Goal: Ask a question

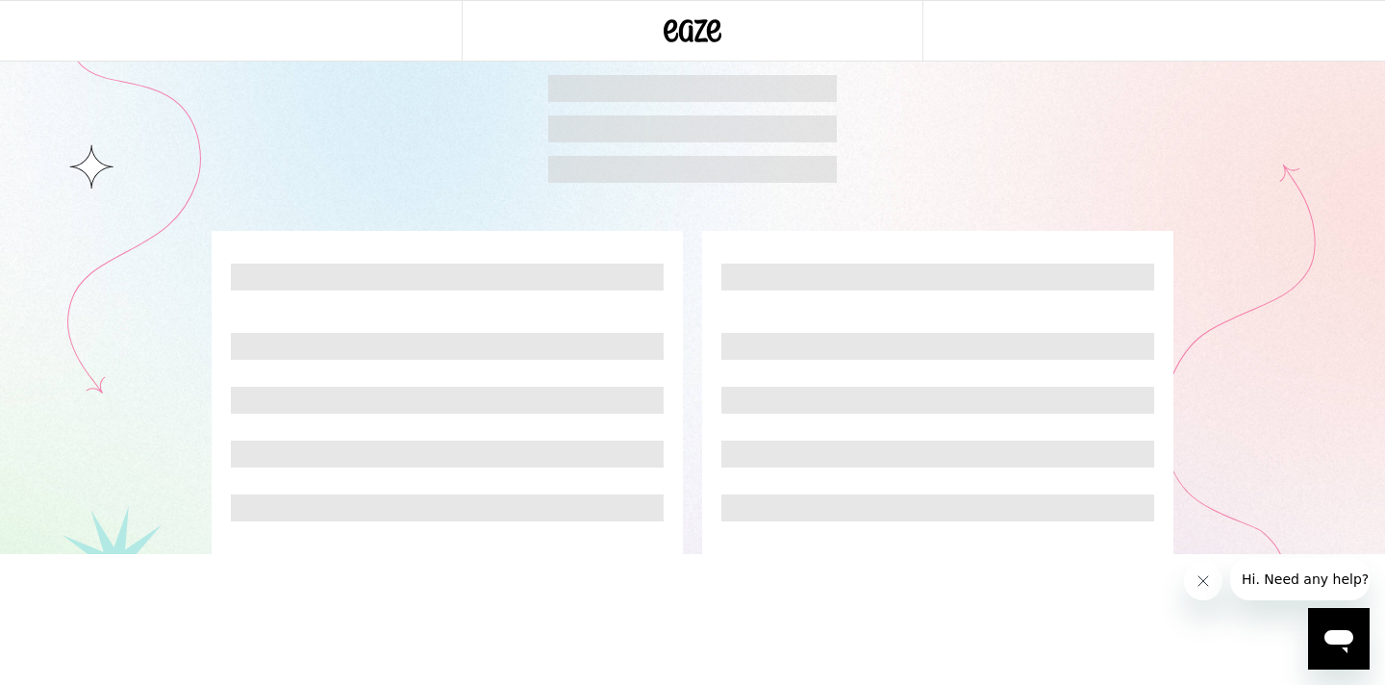
click at [849, 520] on div at bounding box center [937, 507] width 433 height 27
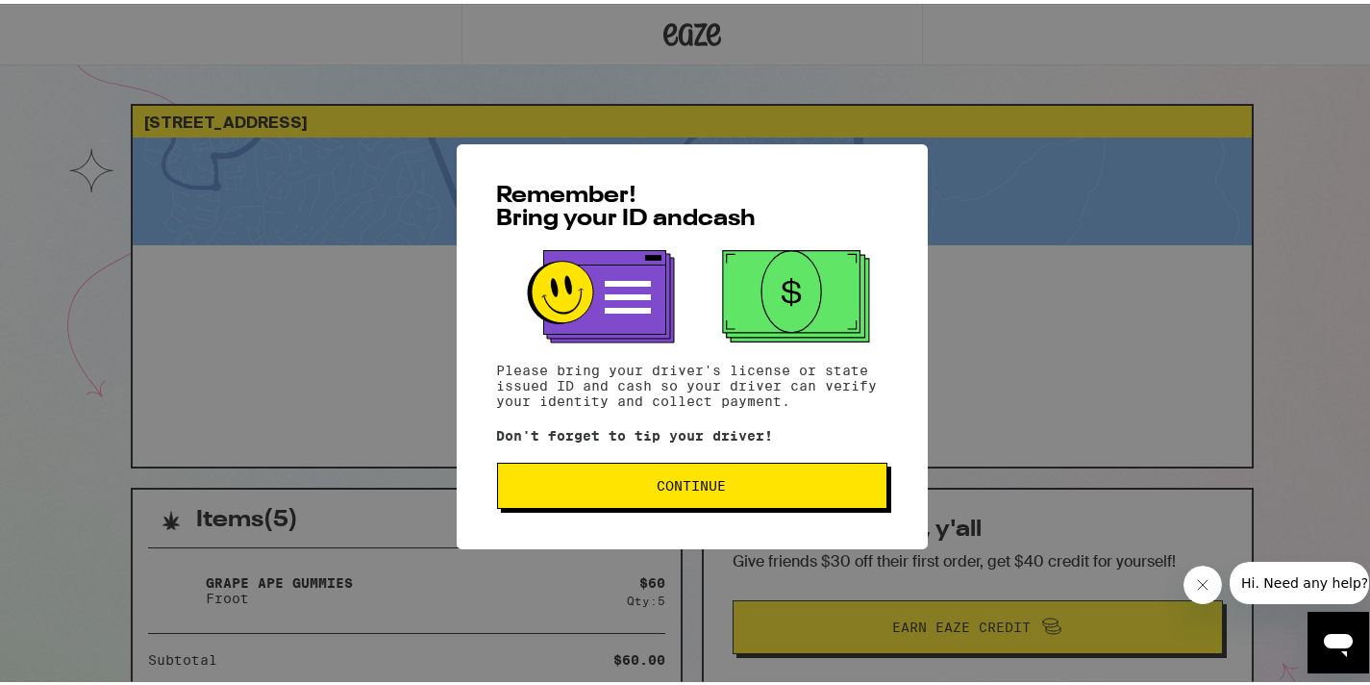
click at [658, 489] on span "Continue" at bounding box center [692, 481] width 69 height 13
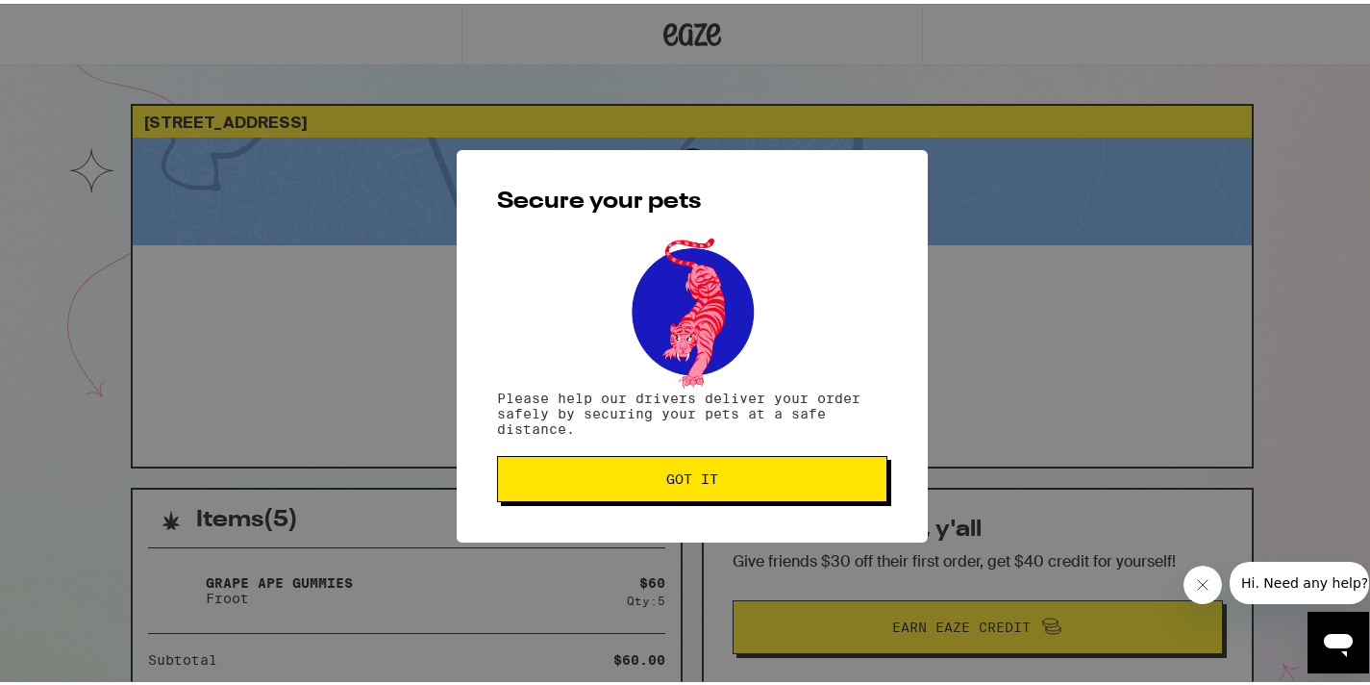
click at [651, 491] on button "Got it" at bounding box center [692, 475] width 390 height 46
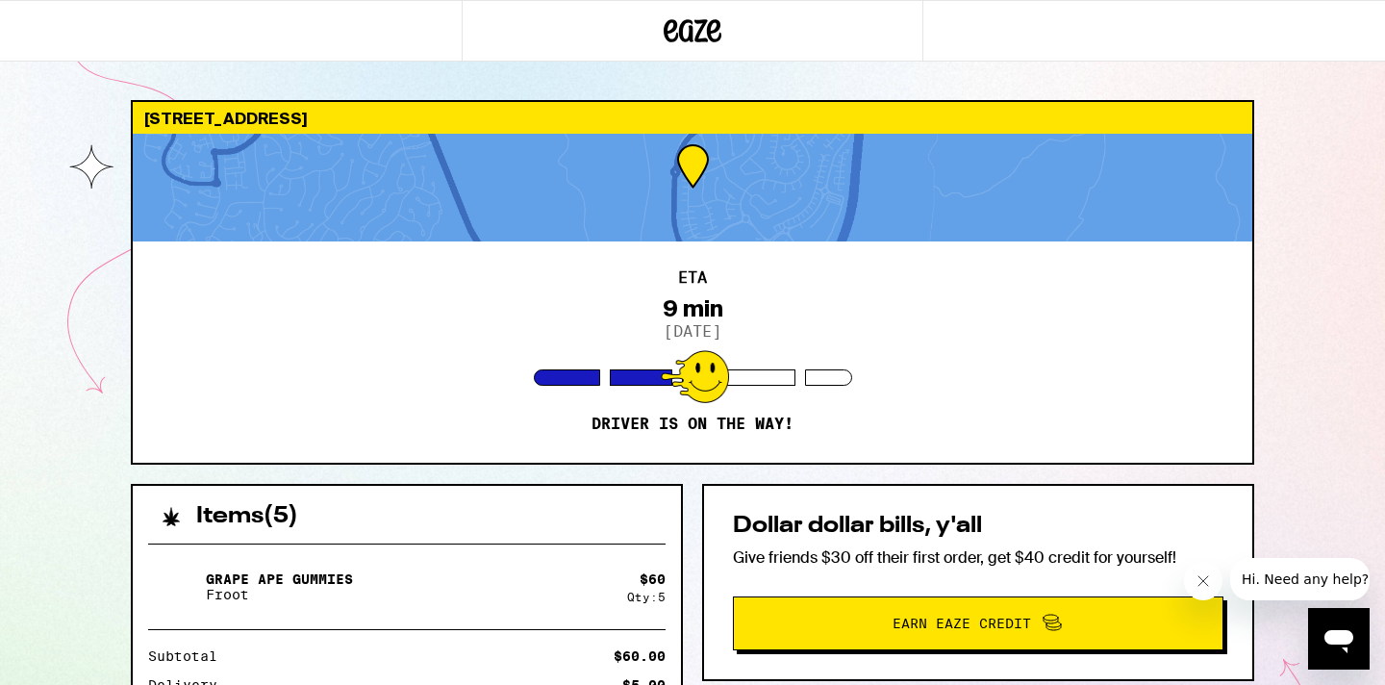
click at [337, 617] on div "Grape Ape Gummies Froot $ 60 Qty: 5 Subtotal $60.00 Delivery $5.00 Taxes & Fees…" at bounding box center [407, 662] width 548 height 269
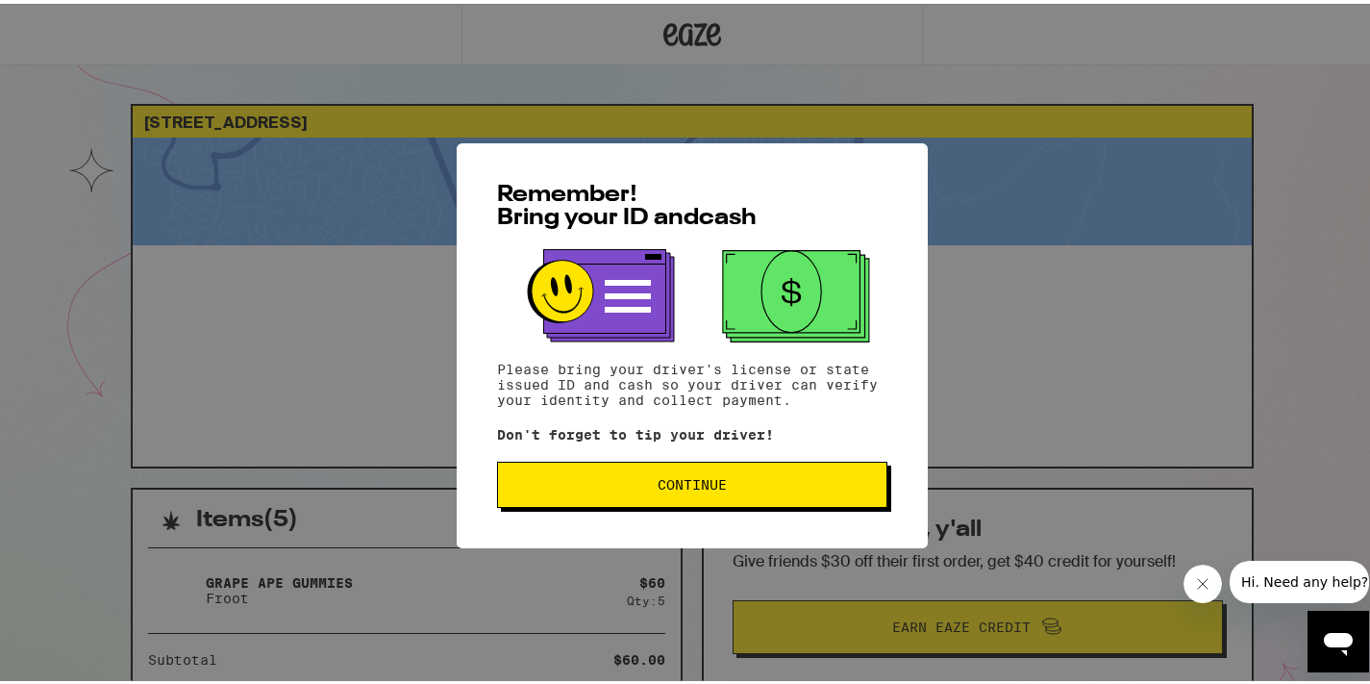
click at [710, 488] on span "Continue" at bounding box center [692, 480] width 69 height 13
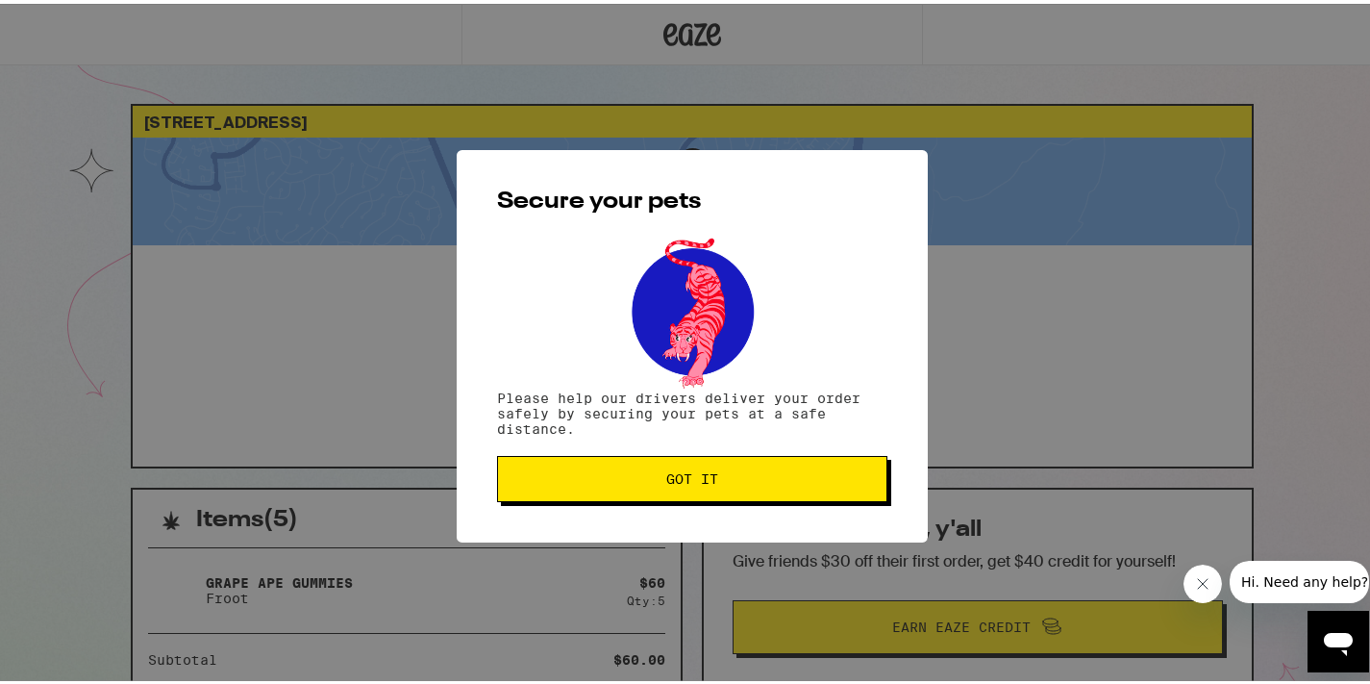
click at [710, 490] on button "Got it" at bounding box center [692, 475] width 390 height 46
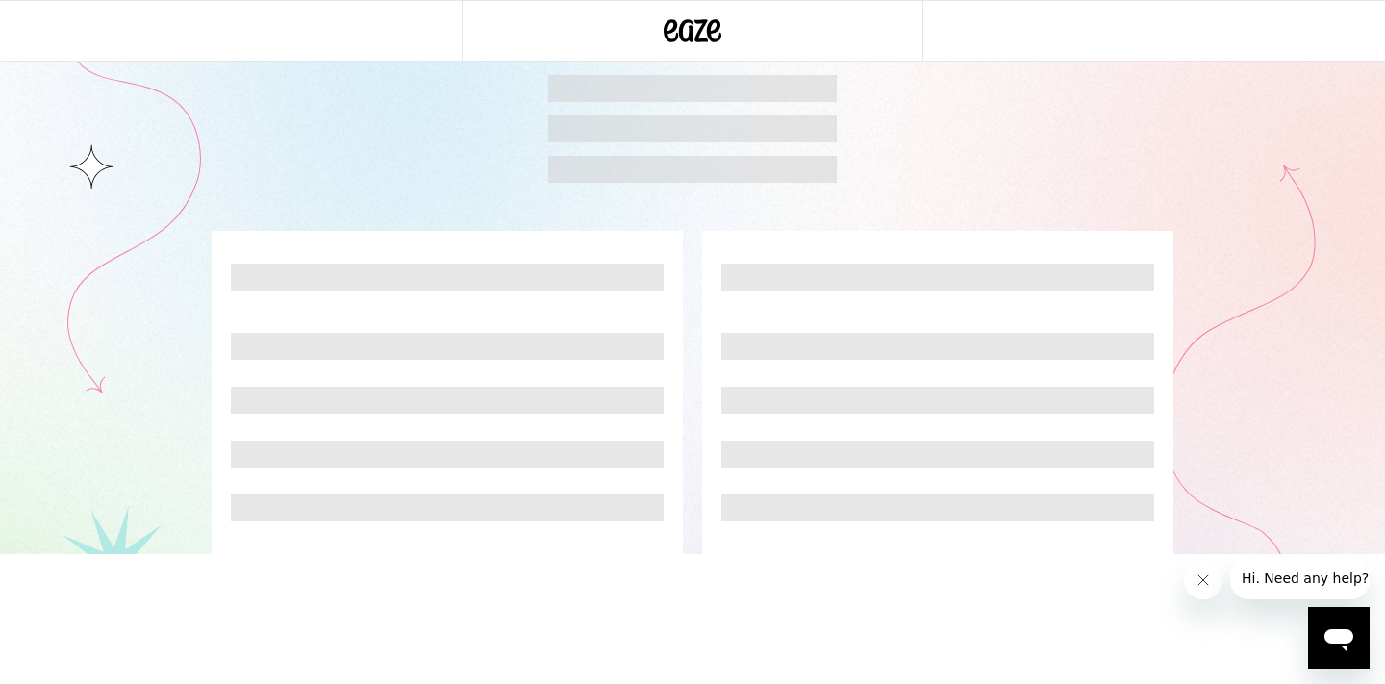
click at [521, 362] on div at bounding box center [447, 426] width 433 height 215
click at [1327, 634] on icon "Open messaging window" at bounding box center [1338, 640] width 29 height 23
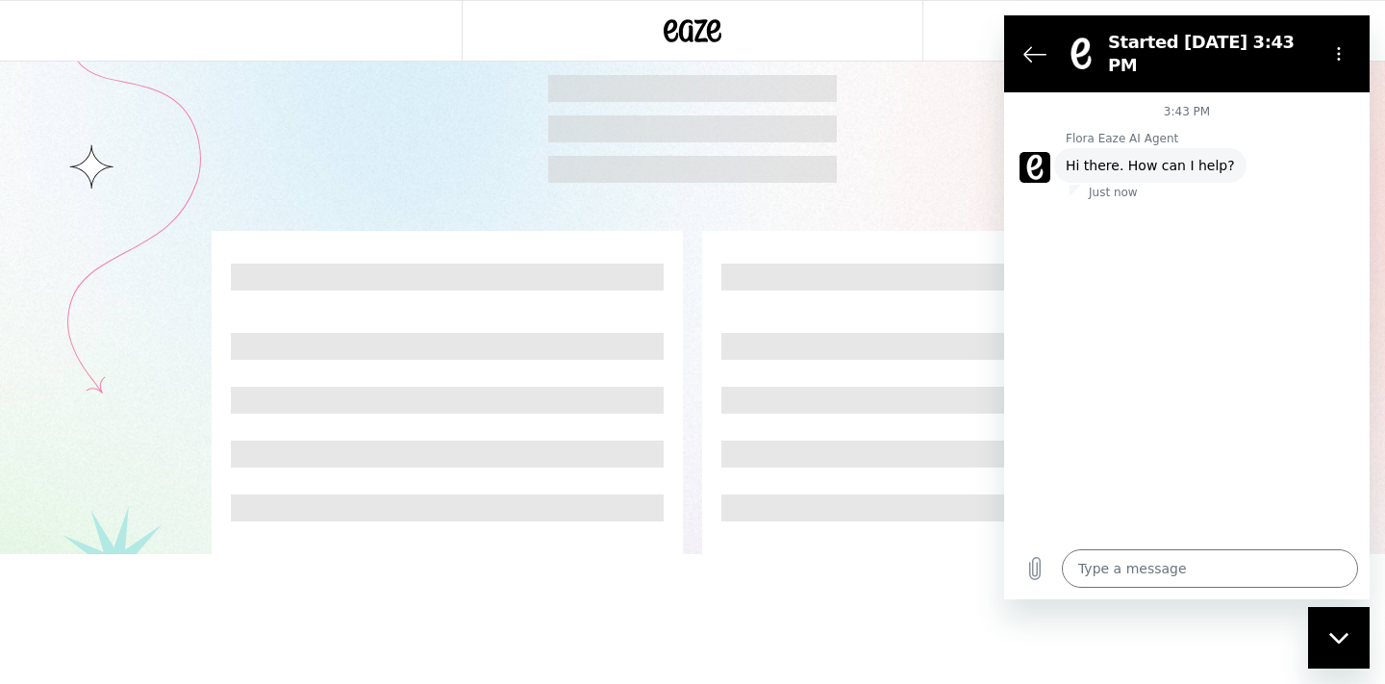
type textarea "x"
click at [1149, 560] on textarea at bounding box center [1210, 568] width 296 height 38
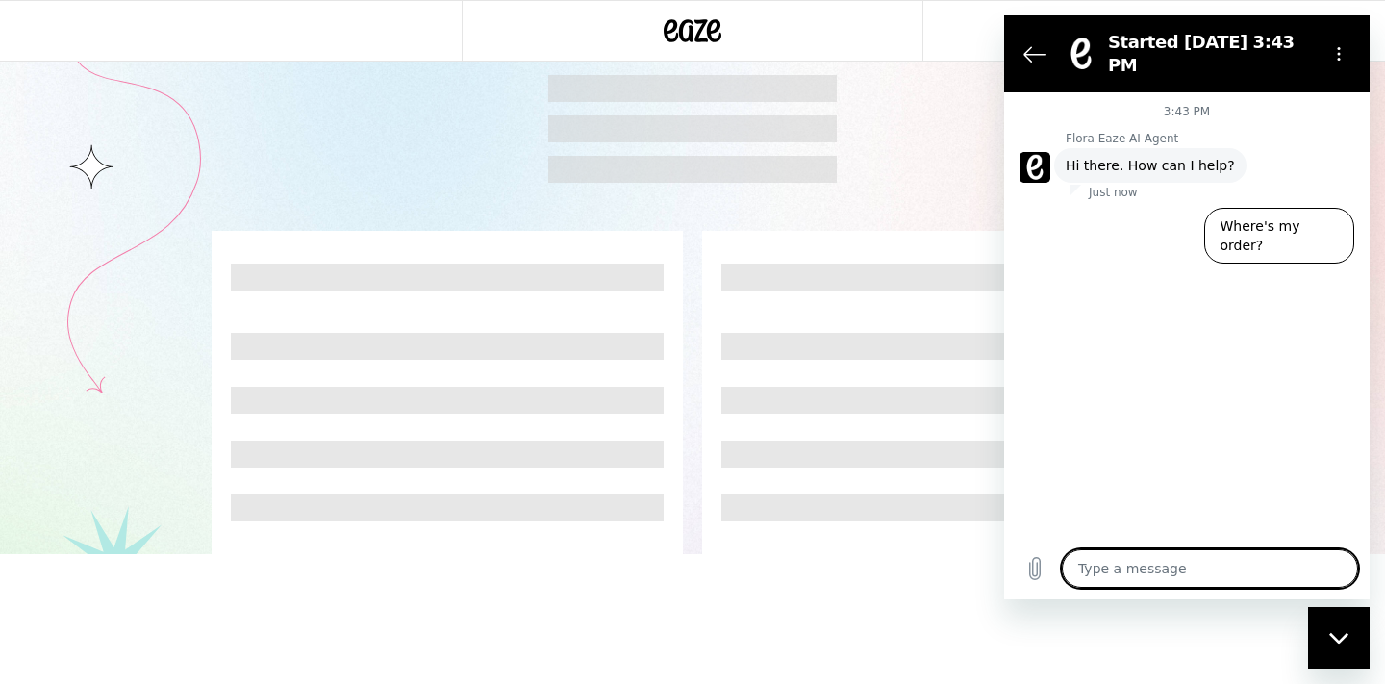
type textarea "C"
type textarea "x"
type textarea "Ca"
type textarea "x"
type textarea "Can"
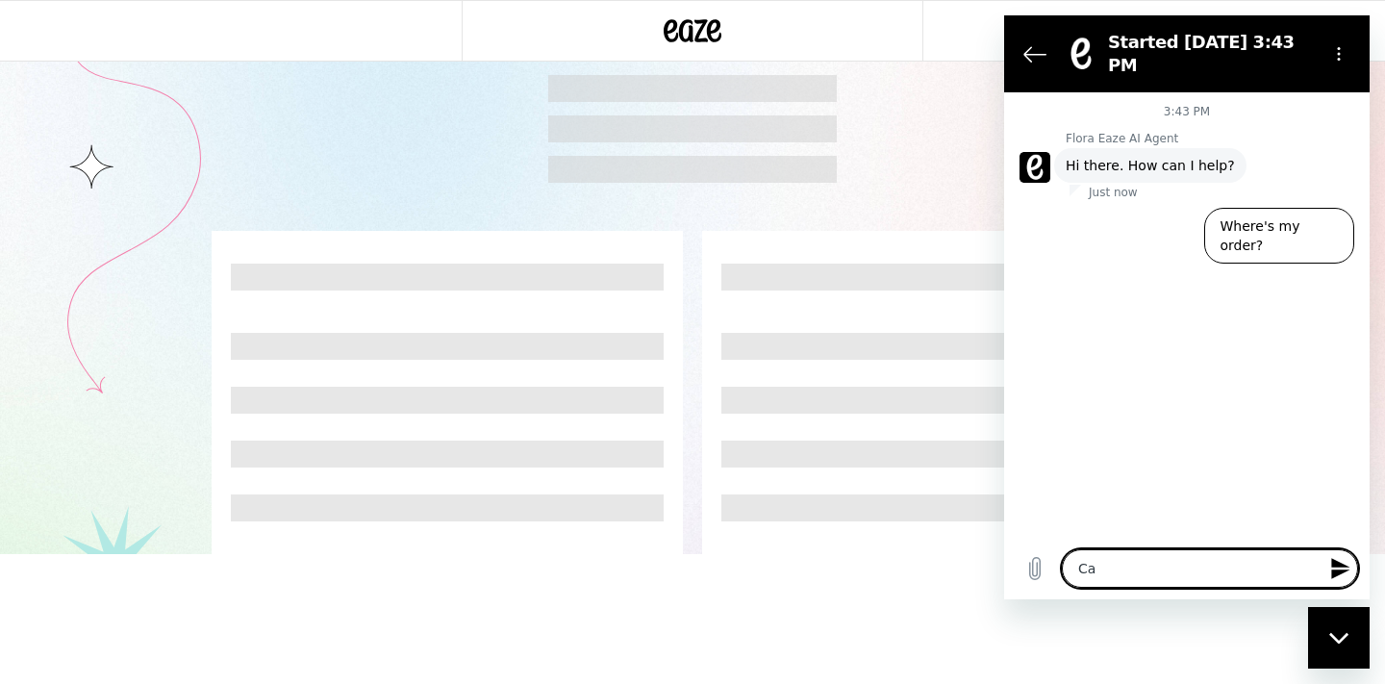
type textarea "x"
type textarea "Can"
type textarea "x"
type textarea "Can y"
type textarea "x"
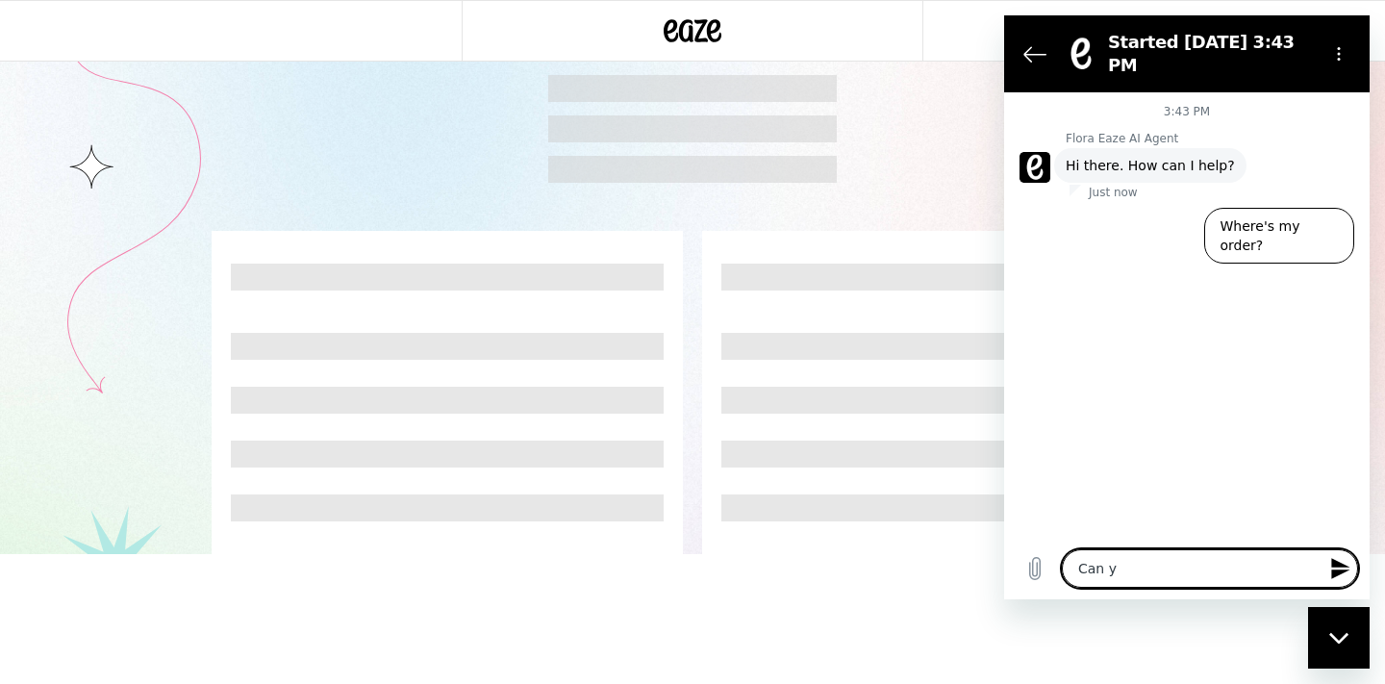
type textarea "Can yo"
type textarea "x"
type textarea "Can you"
type textarea "x"
type textarea "Can you"
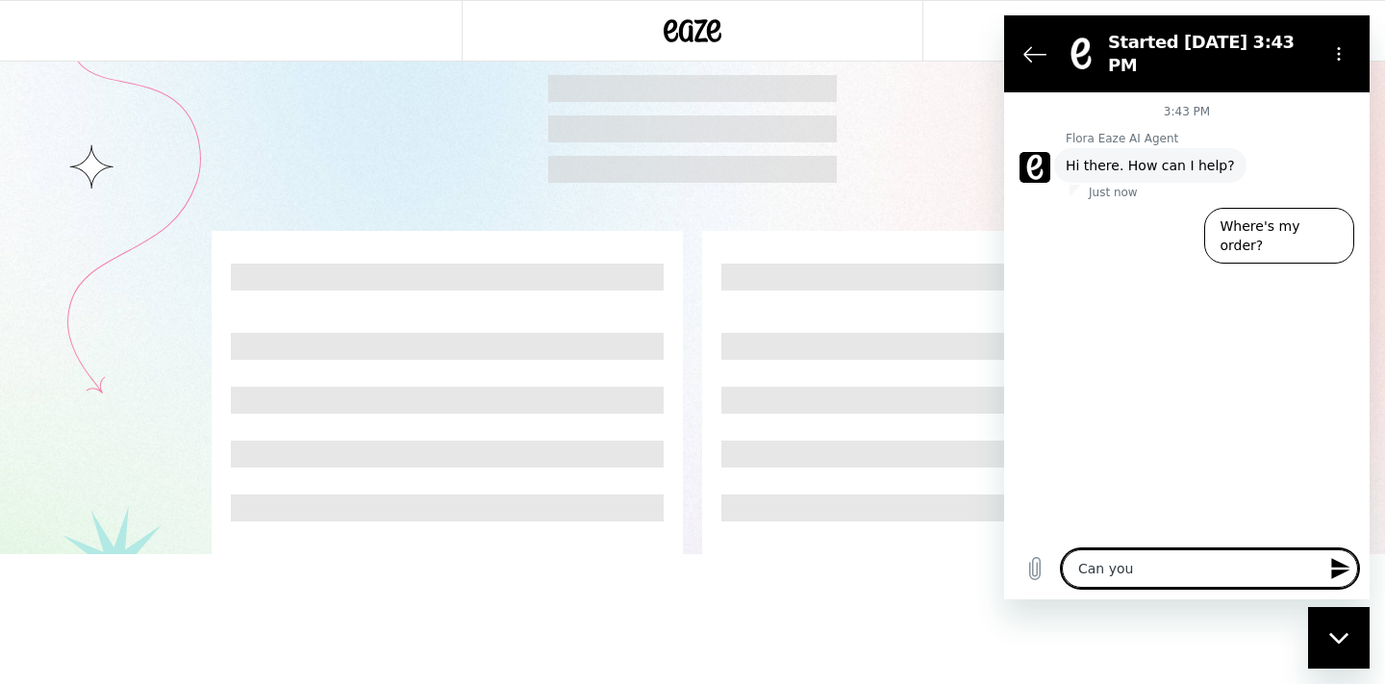
type textarea "x"
type textarea "Can you t"
type textarea "x"
type textarea "Can you te"
type textarea "x"
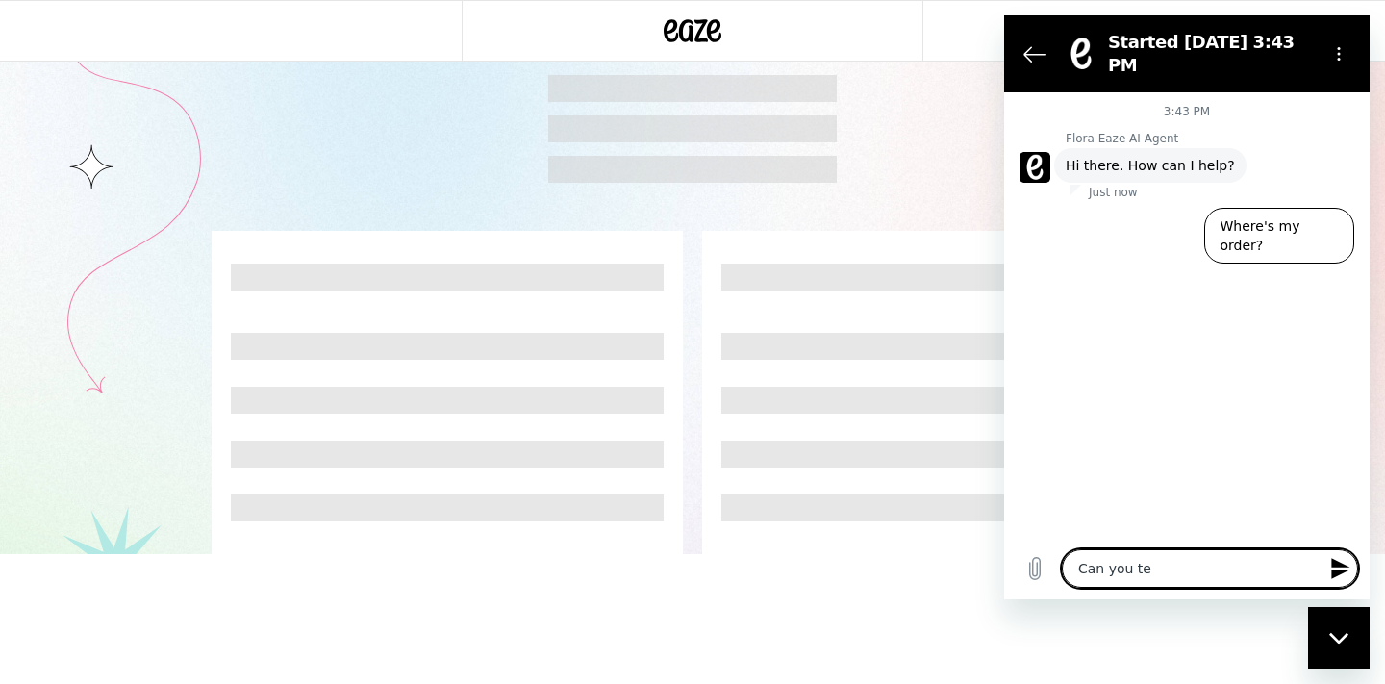
type textarea "Can you tel"
type textarea "x"
type textarea "Can you tell"
type textarea "x"
type textarea "Can you tell"
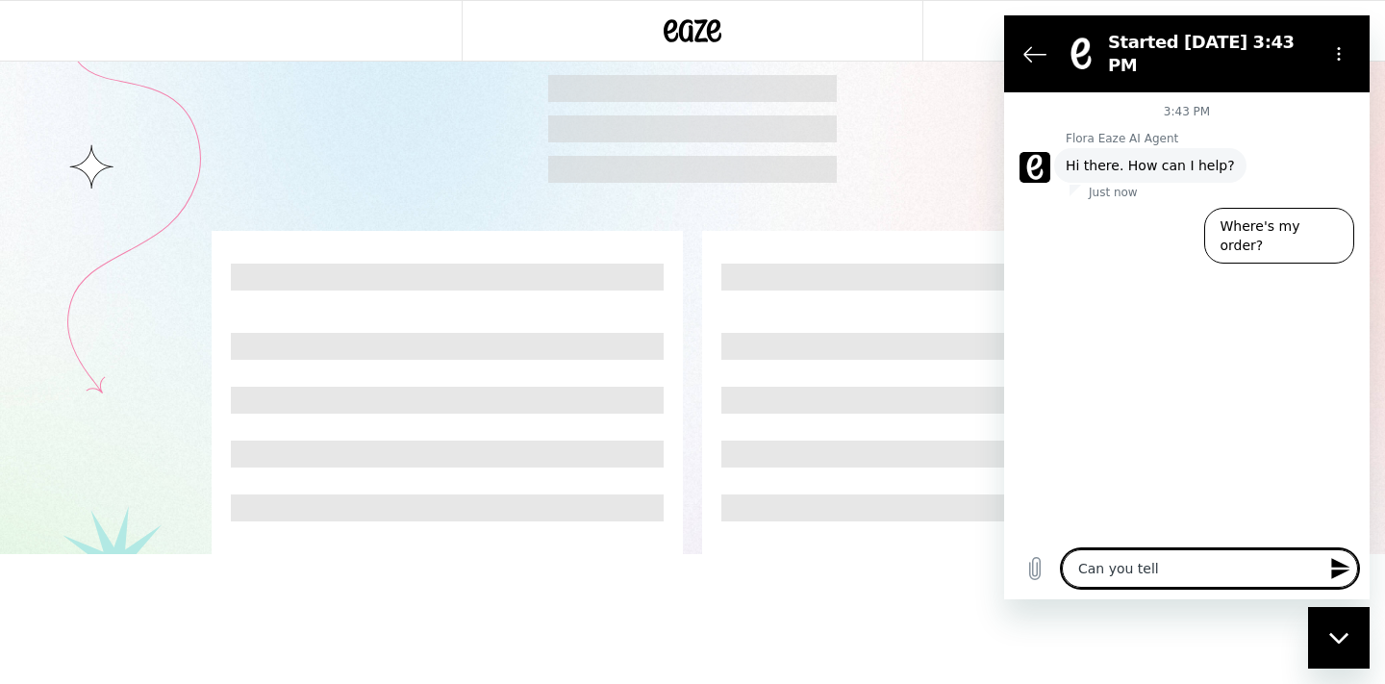
type textarea "x"
type textarea "Can you tell m"
type textarea "x"
type textarea "Can you tell me"
type textarea "x"
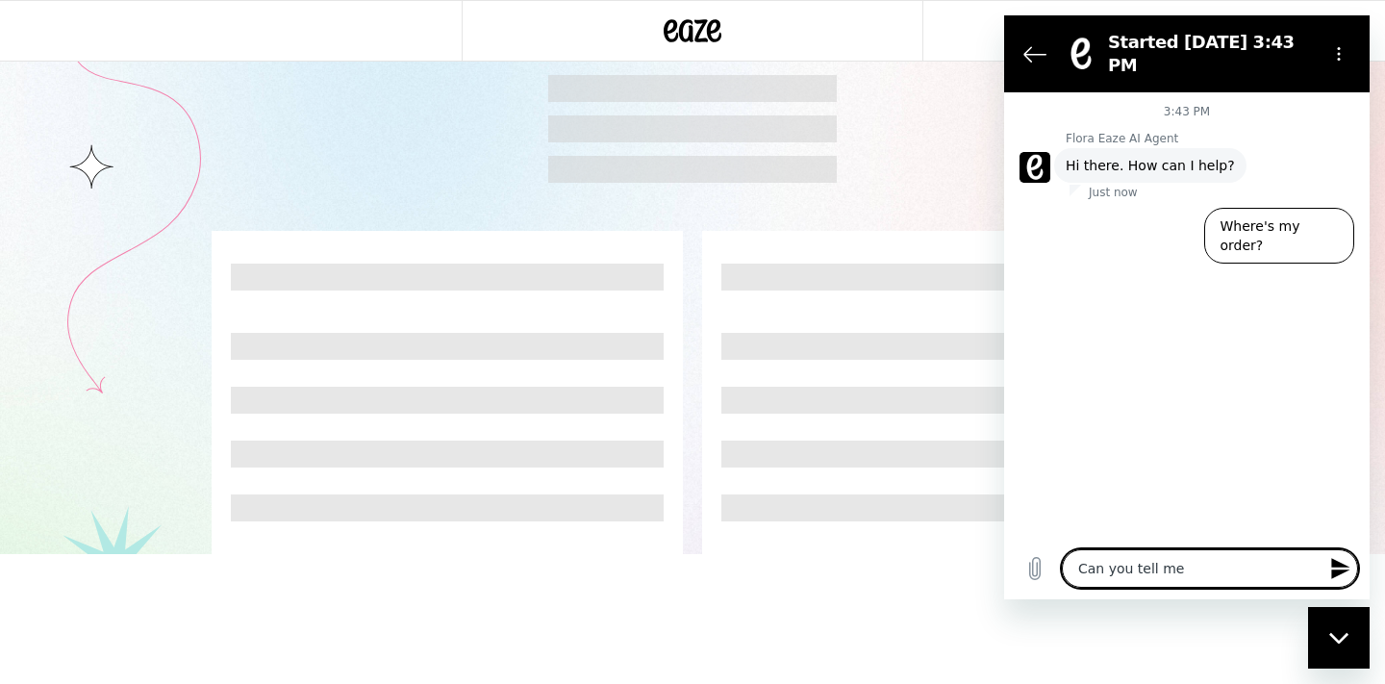
type textarea "Can you tell me"
type textarea "x"
type textarea "Can you tell me h"
type textarea "x"
type textarea "Can you tell me ho"
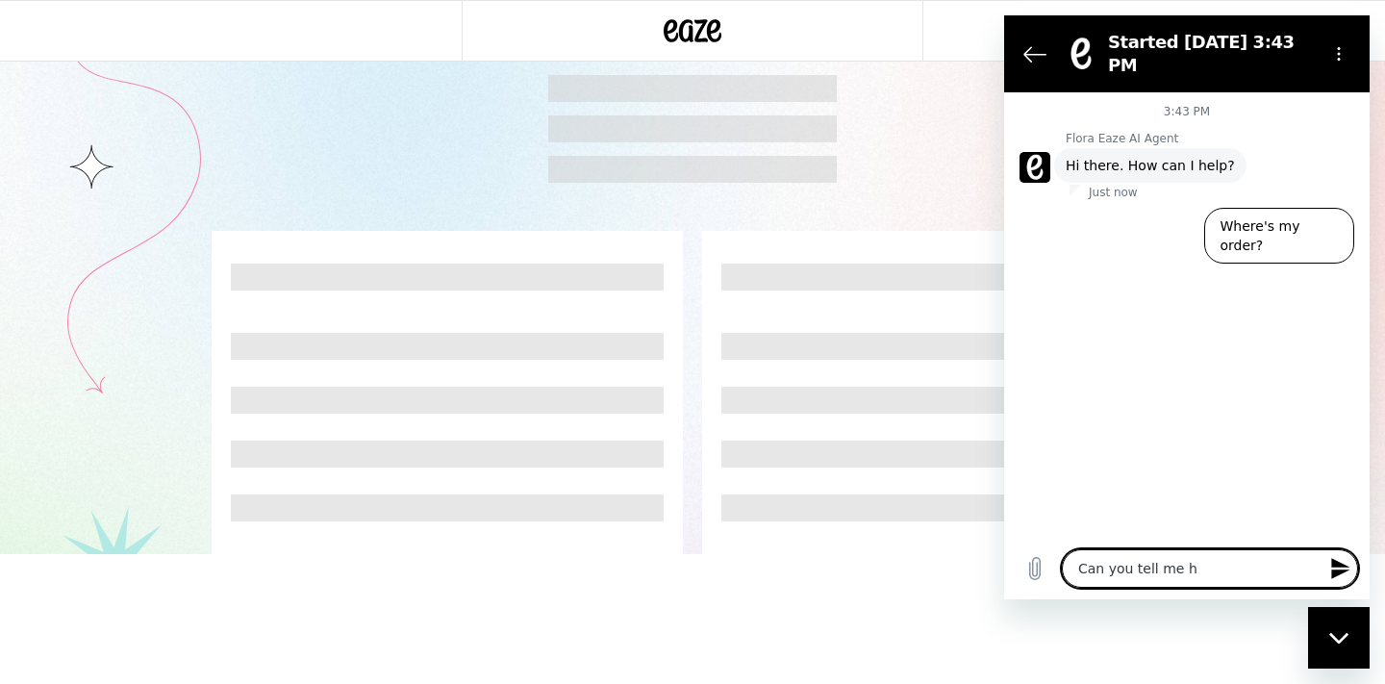
type textarea "x"
type textarea "Can you tell me how"
type textarea "x"
type textarea "Can you tell me how"
type textarea "x"
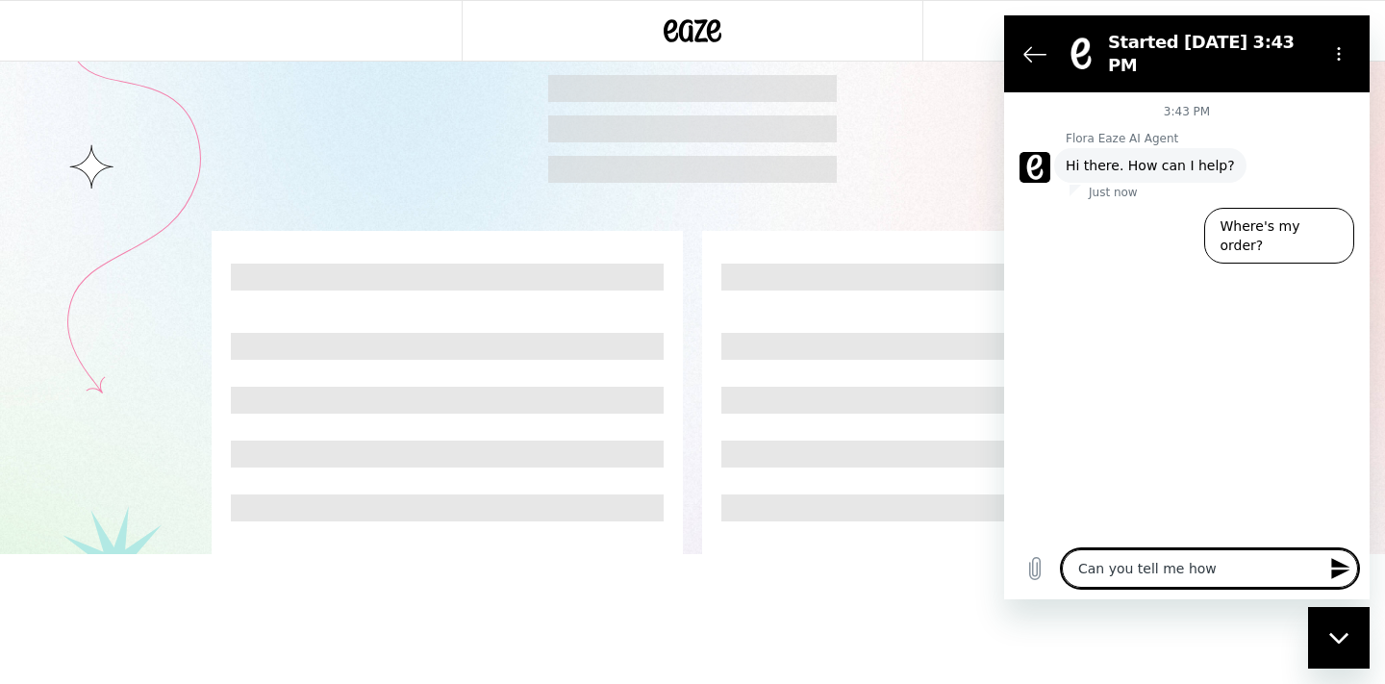
type textarea "Can you tell me how m"
type textarea "x"
type textarea "Can you tell me how mu"
type textarea "x"
type textarea "Can you tell me how muc"
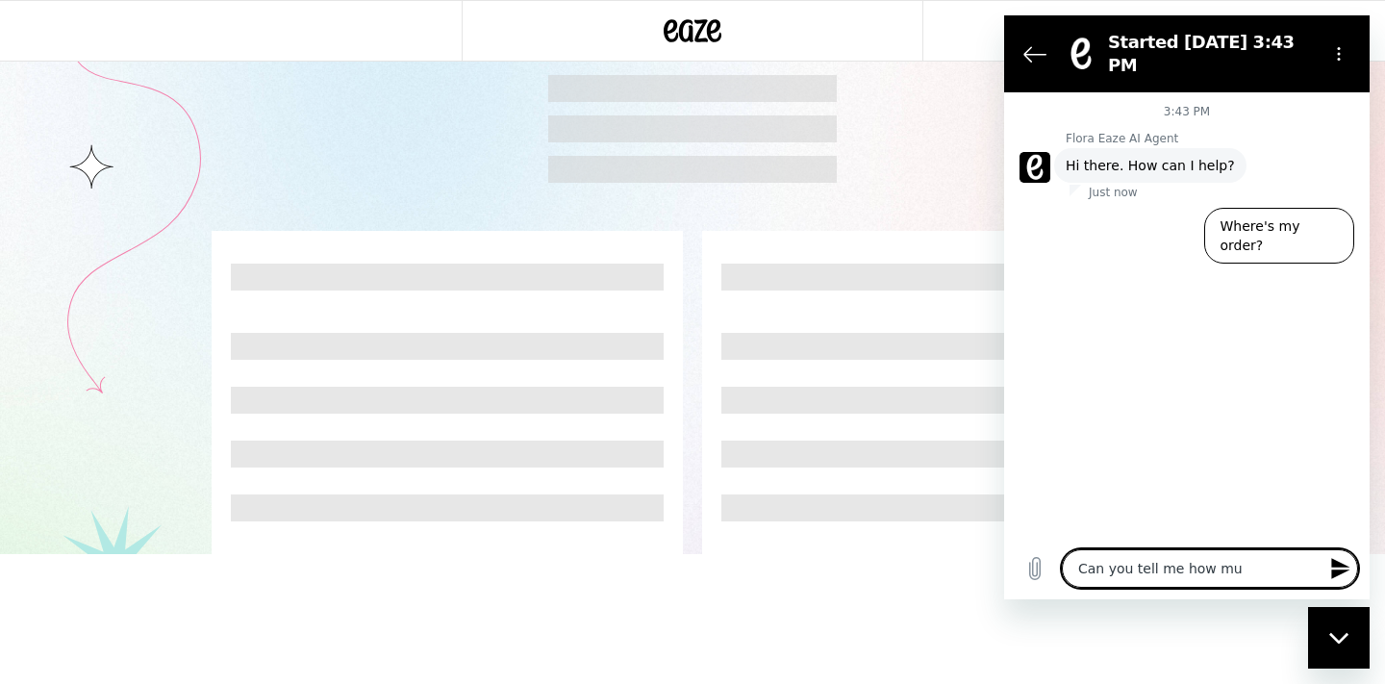
type textarea "x"
type textarea "Can you tell me how much"
type textarea "x"
type textarea "Can you tell me how much"
type textarea "x"
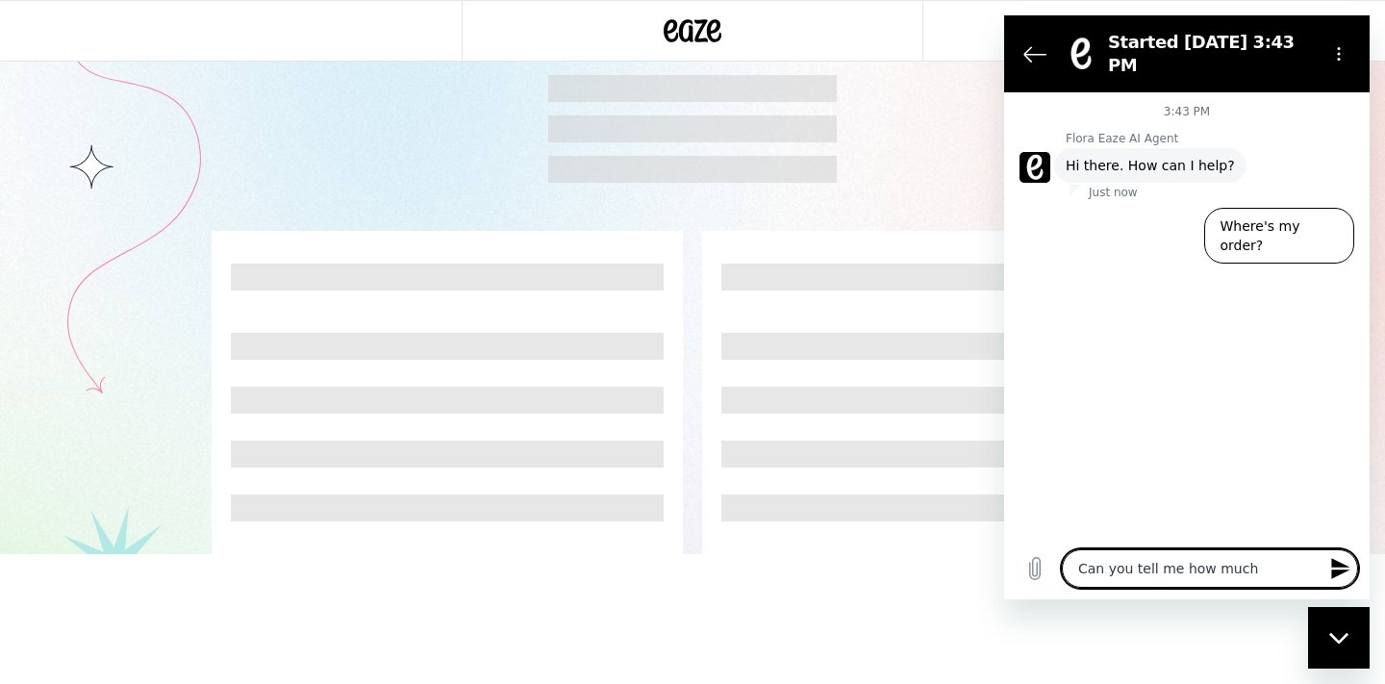
type textarea "Can you tell me how much m"
type textarea "x"
type textarea "Can you tell me how much my"
type textarea "x"
type textarea "Can you tell me how much my"
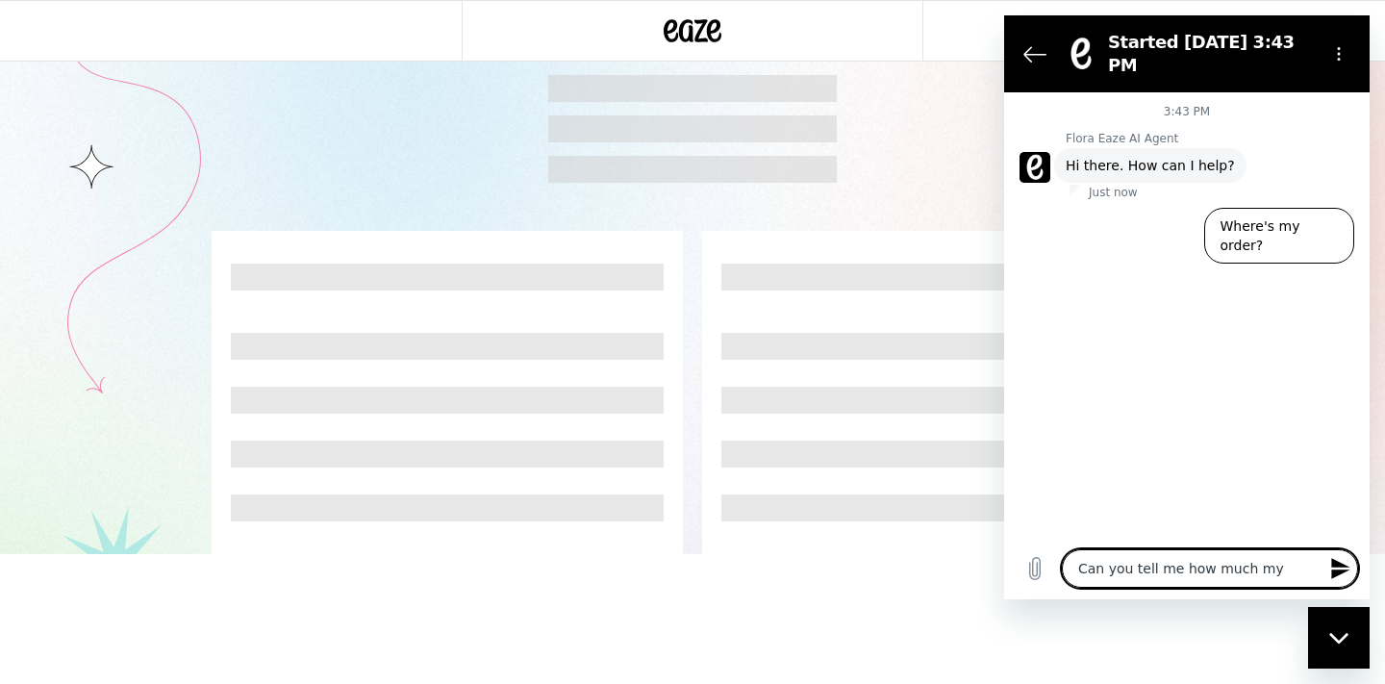
type textarea "x"
type textarea "Can you tell me how much my t"
type textarea "x"
type textarea "Can you tell me how much my to"
type textarea "x"
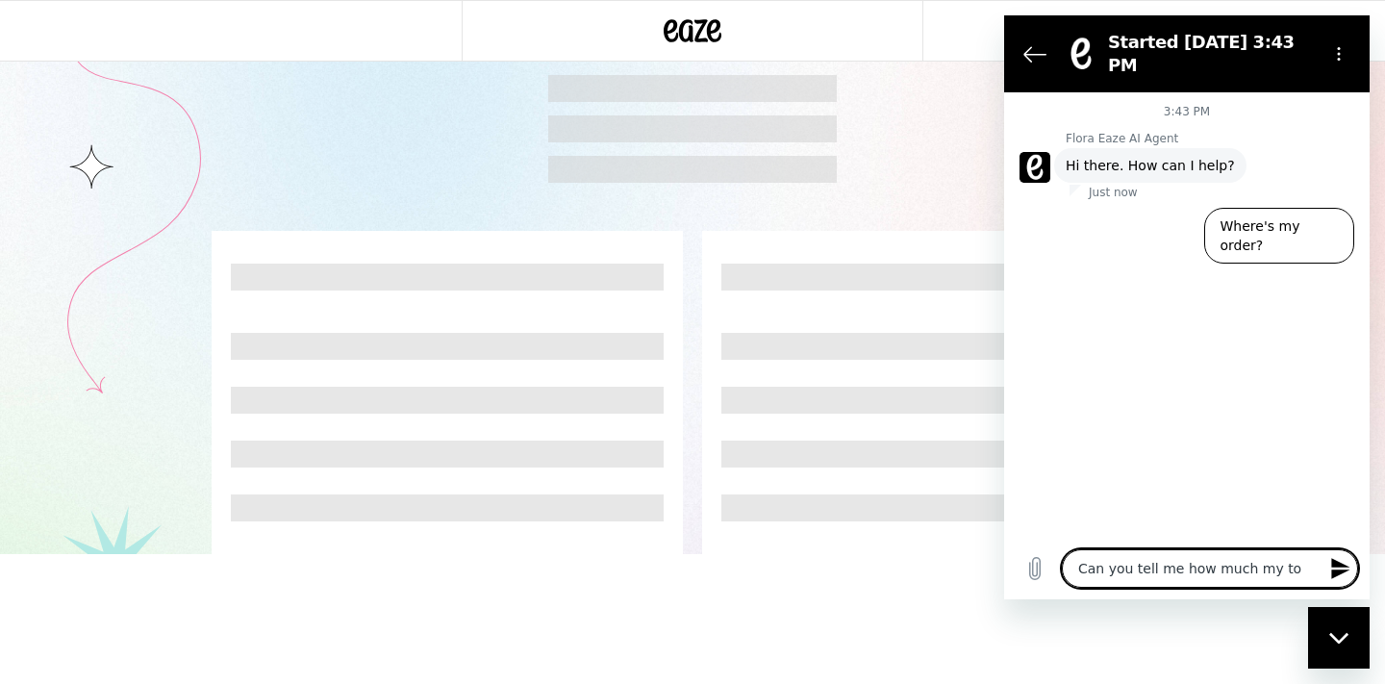
type textarea "Can you tell me how much my tot"
type textarea "x"
type textarea "Can you tell me how much my tota"
type textarea "x"
type textarea "Can you tell me how much my total"
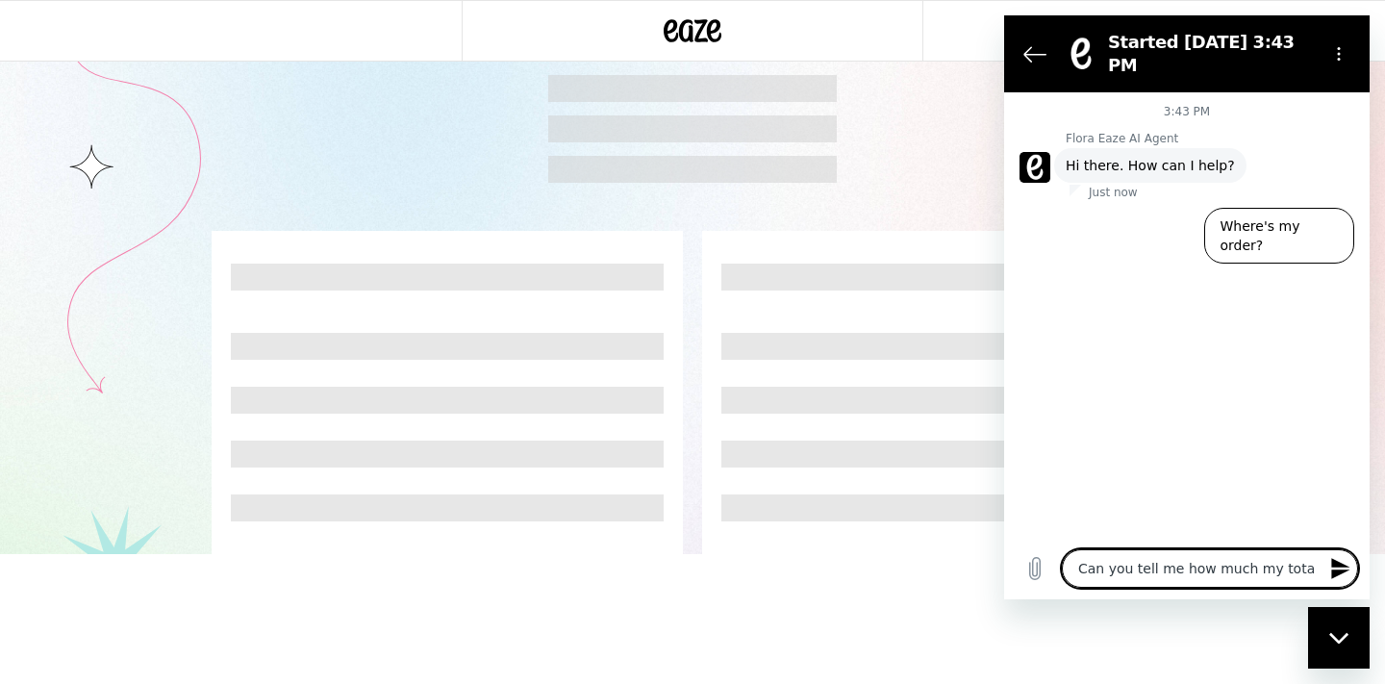
type textarea "x"
type textarea "Can you tell me how much my total"
type textarea "x"
type textarea "Can you tell me how much my total o"
type textarea "x"
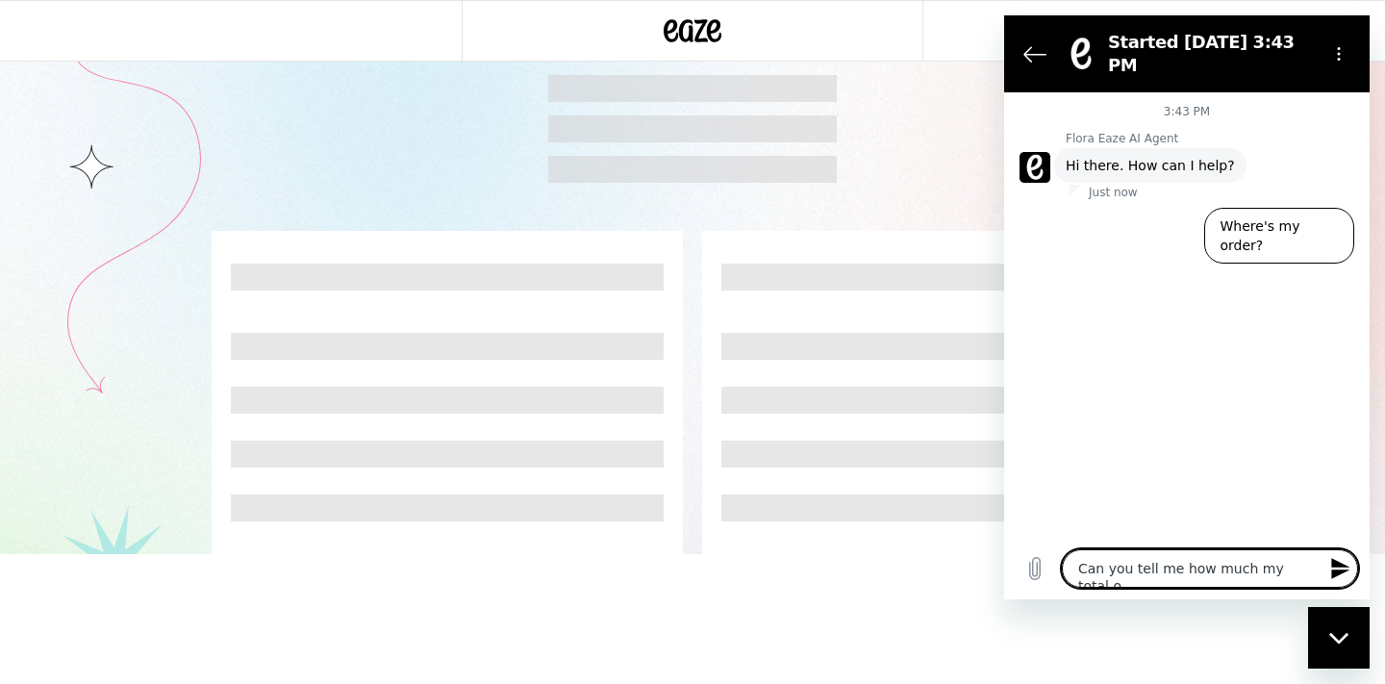
type textarea "Can you tell me how much my total or"
type textarea "x"
type textarea "Can you tell me how much my total ord"
type textarea "x"
type textarea "Can you tell me how much my total orde"
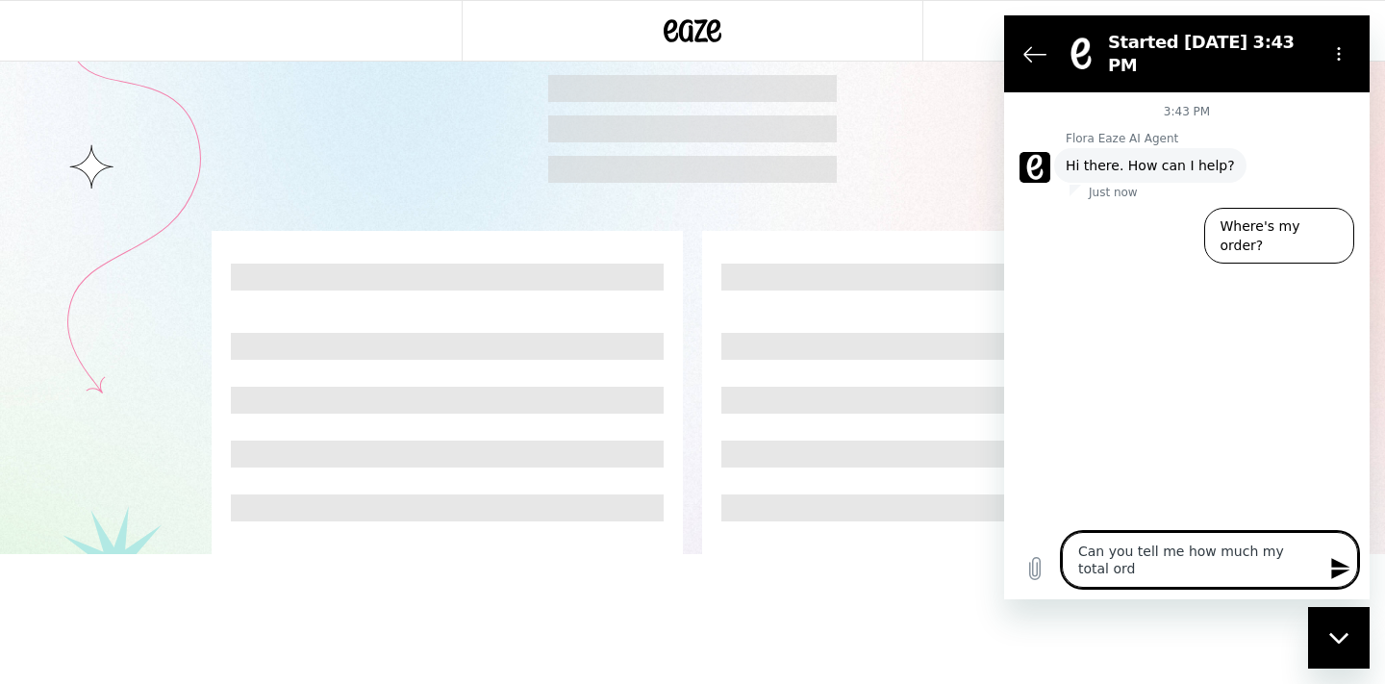
type textarea "x"
type textarea "Can you tell me how much my total order"
type textarea "x"
type textarea "Can you tell me how much my total order"
type textarea "x"
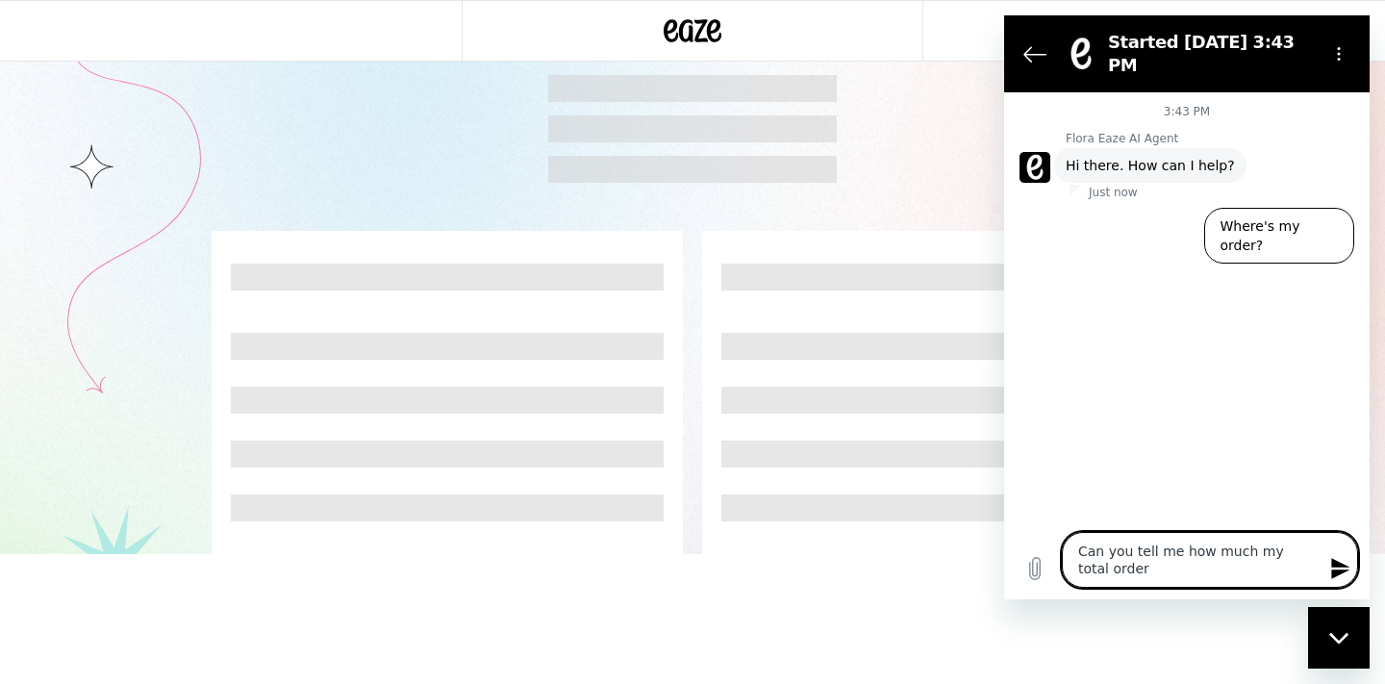
type textarea "Can you tell me how much my total order i"
type textarea "x"
type textarea "Can you tell me how much my total order is"
type textarea "x"
type textarea "Can you tell me how much my total order is?"
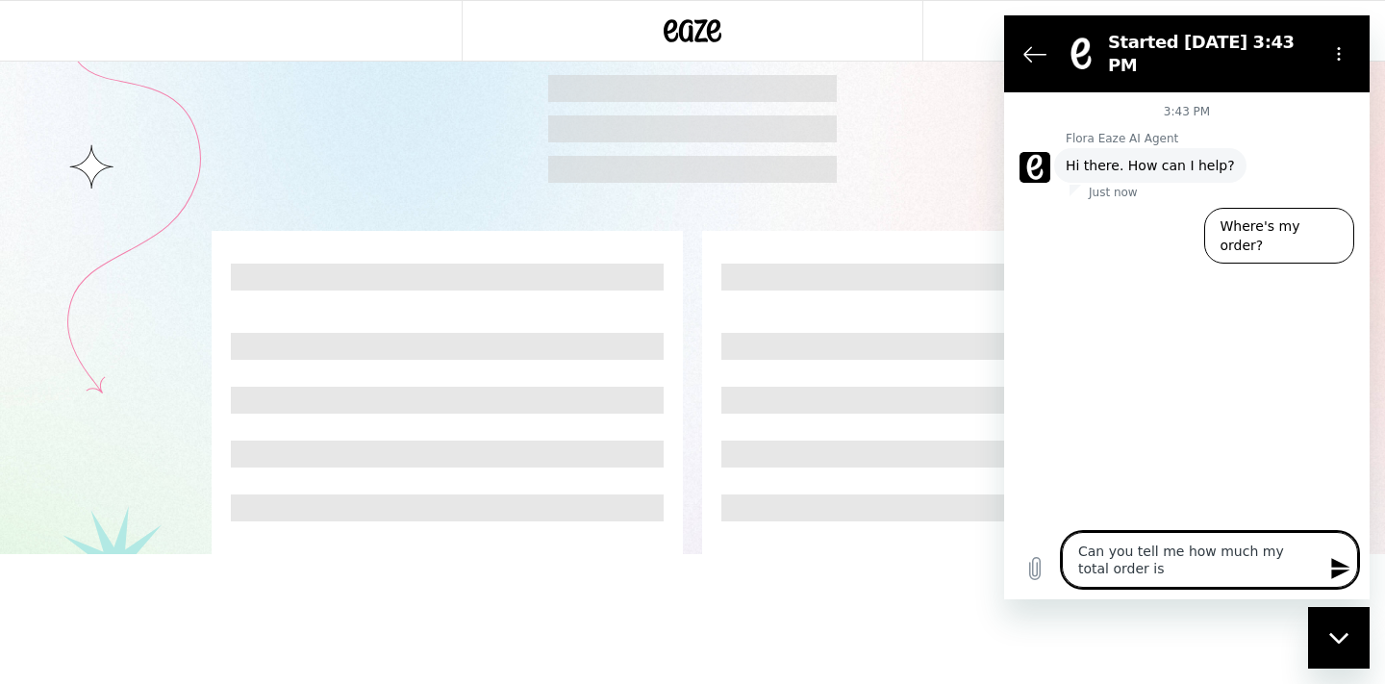
type textarea "x"
type textarea "Can you tell me how much my total order is?"
click at [1329, 656] on div "Close messaging window" at bounding box center [1339, 638] width 58 height 58
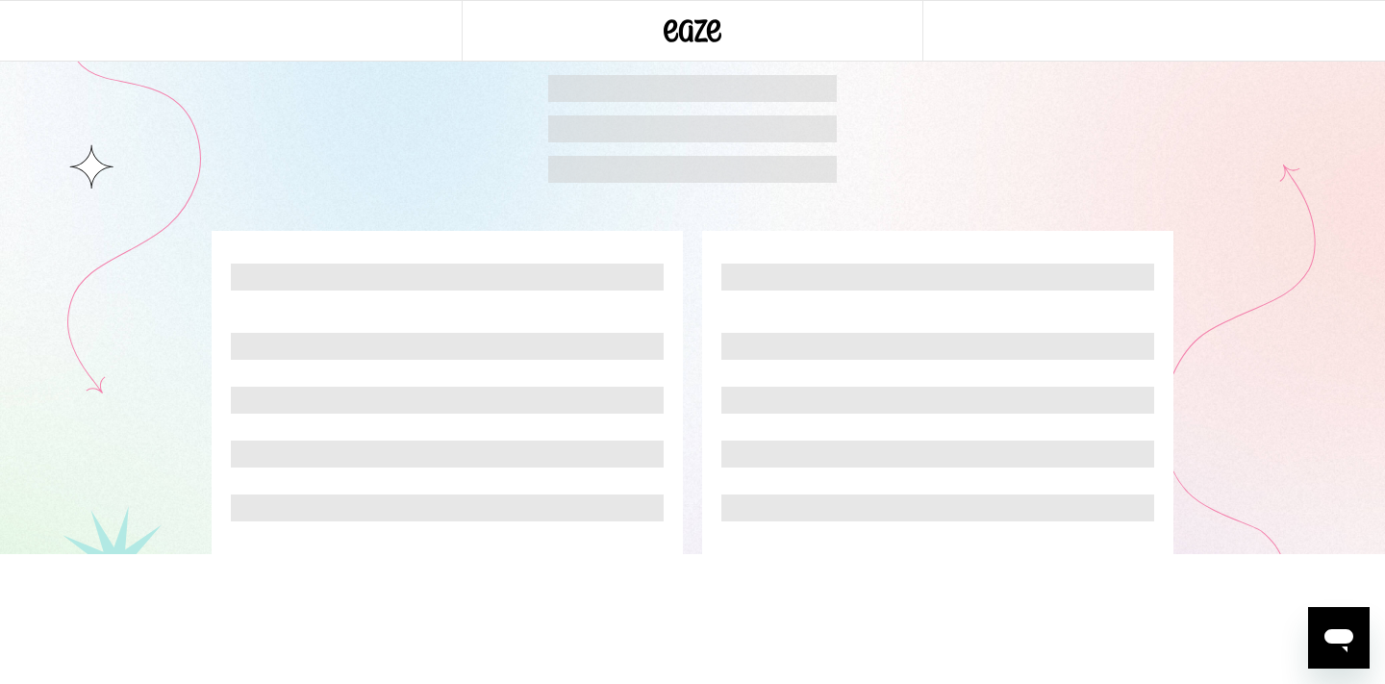
click at [1344, 633] on icon "Open messaging window" at bounding box center [1338, 640] width 29 height 23
type textarea "x"
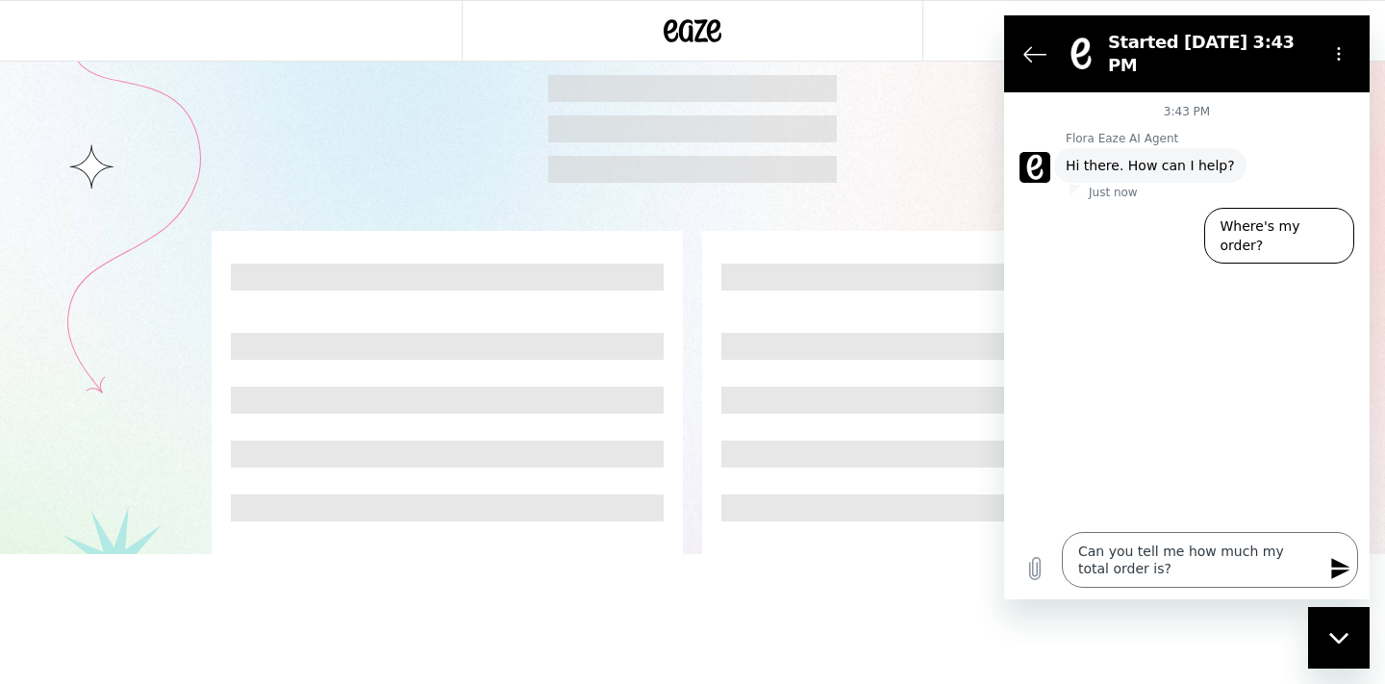
click at [1345, 580] on button "Send message" at bounding box center [1338, 568] width 38 height 38
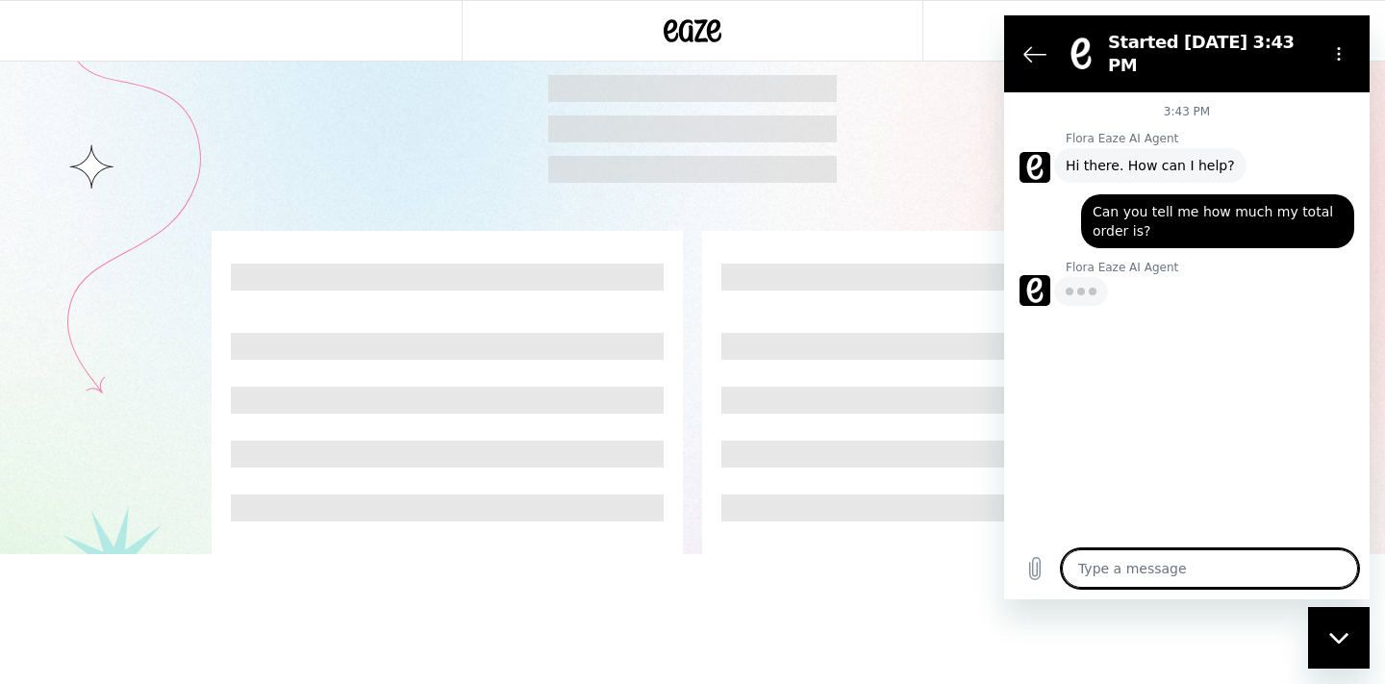
type textarea "x"
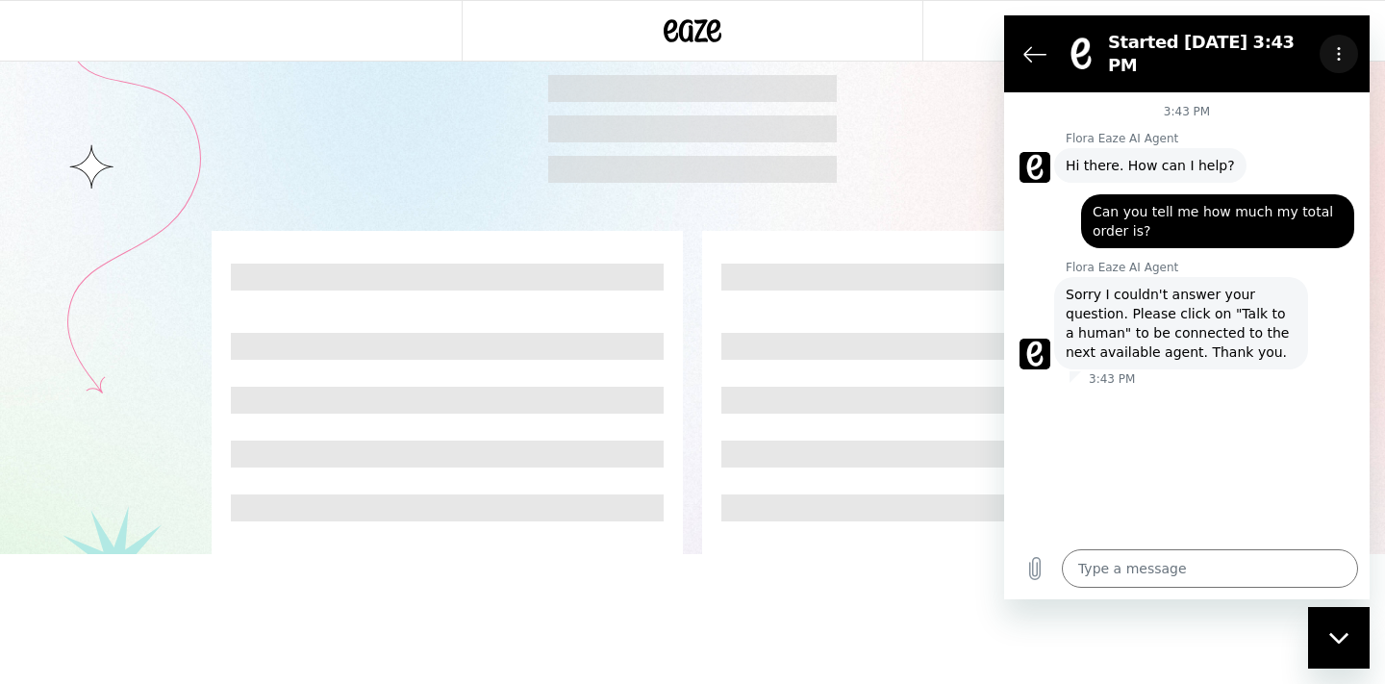
click at [1340, 46] on icon "Options menu" at bounding box center [1338, 53] width 15 height 15
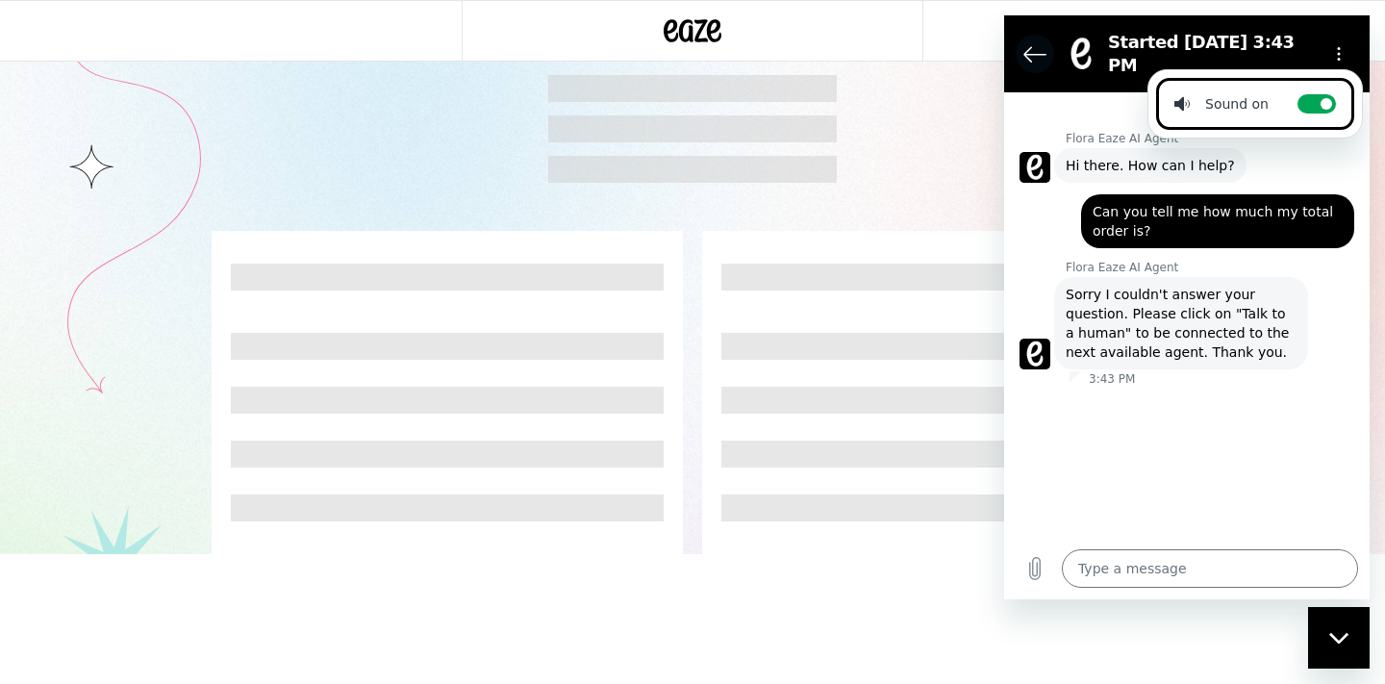
click at [1022, 51] on button "Back to the conversation list" at bounding box center [1034, 54] width 38 height 38
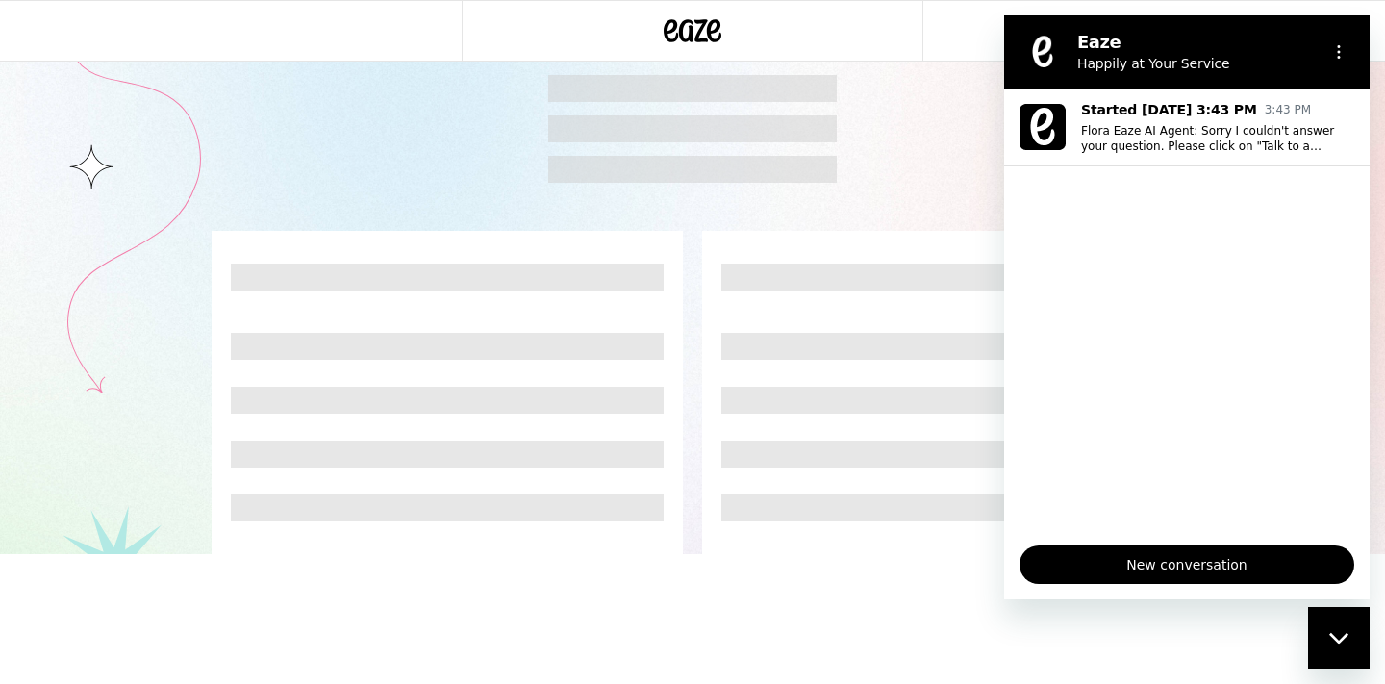
click at [1204, 284] on ul "Started Sep 19 at 3:43 PM 3:43 PM Flora Eaze AI Agent: Sorry I couldn't answer …" at bounding box center [1186, 308] width 365 height 441
click at [1341, 46] on icon "Options menu" at bounding box center [1338, 51] width 15 height 15
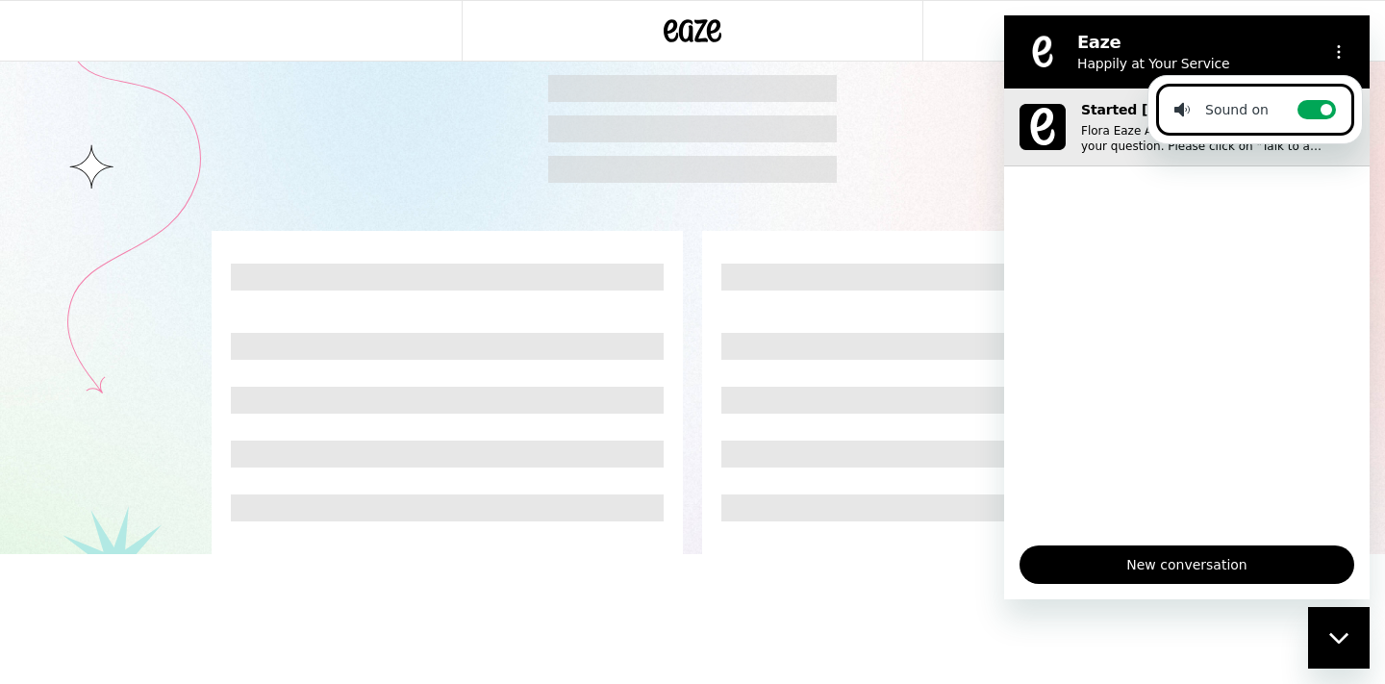
click at [1105, 133] on p "Flora Eaze AI Agent: Sorry I couldn't answer your question. Please click on "Ta…" at bounding box center [1217, 138] width 273 height 31
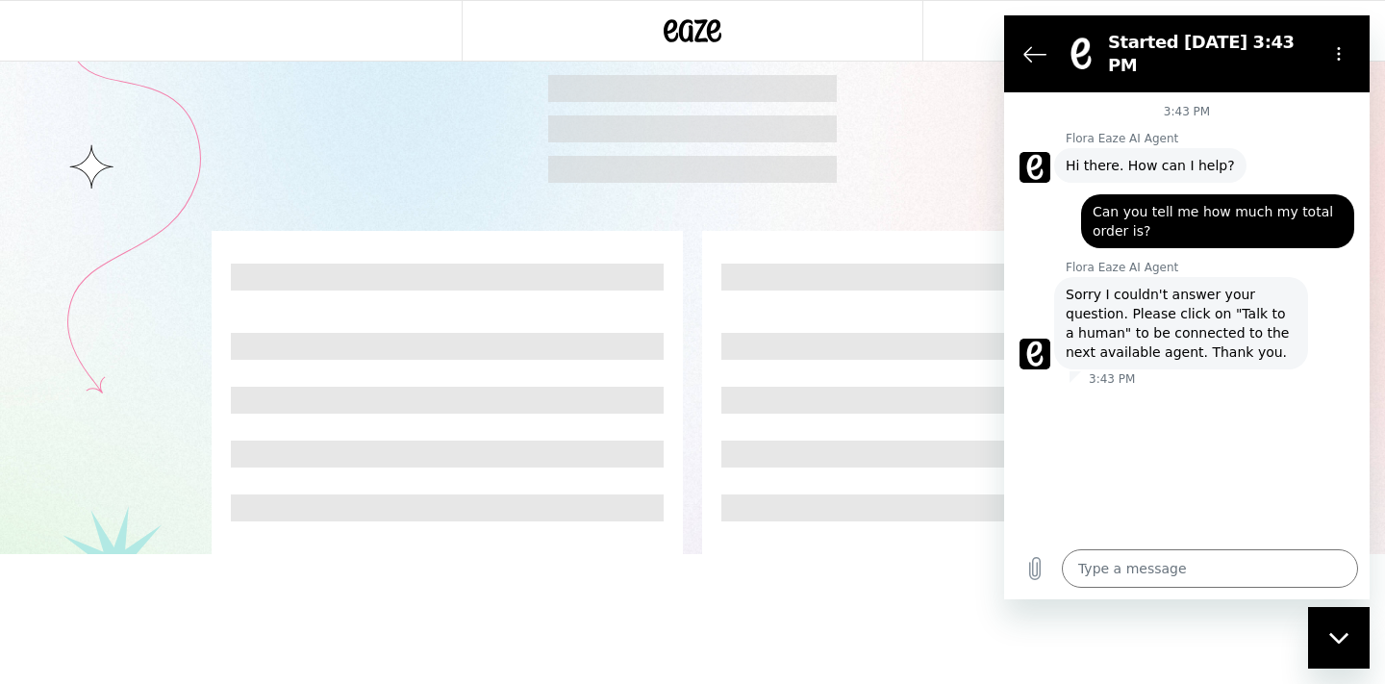
click at [764, 299] on div at bounding box center [937, 392] width 471 height 323
click at [1356, 629] on div "Close messaging window" at bounding box center [1339, 638] width 58 height 58
type textarea "x"
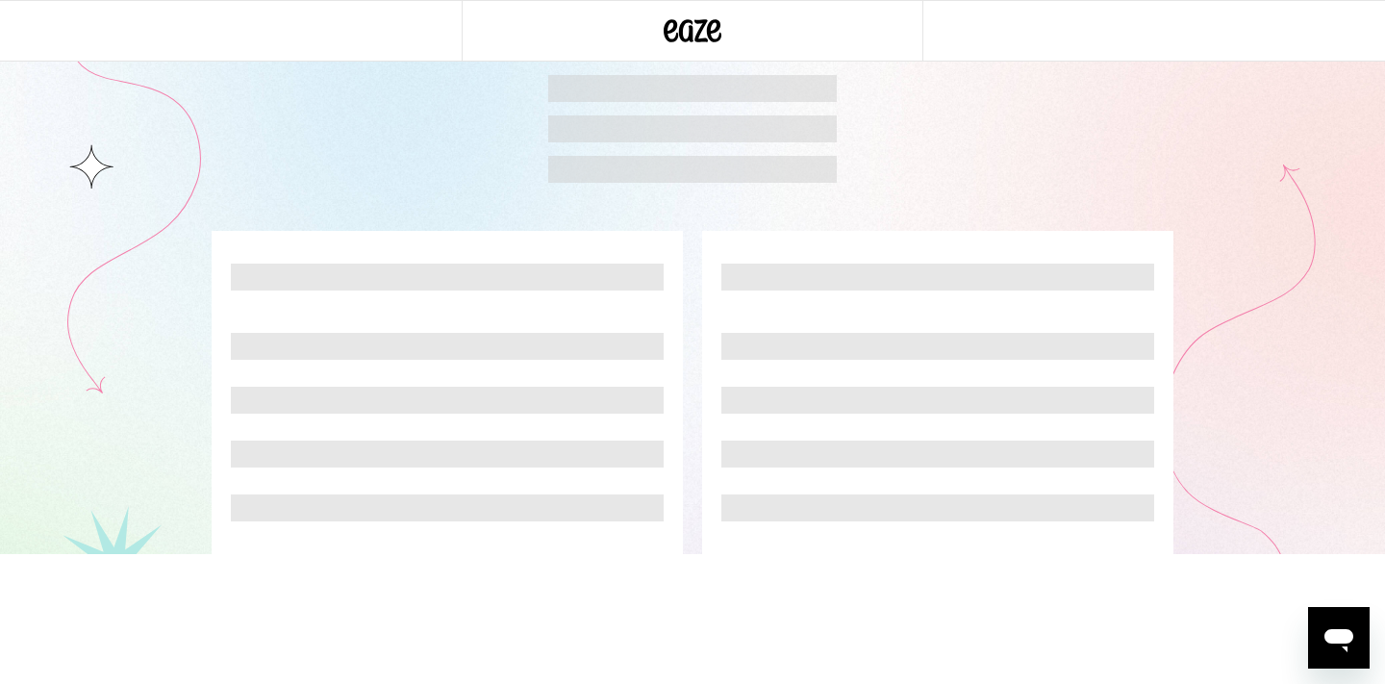
click at [1021, 509] on div at bounding box center [937, 507] width 433 height 27
